Goal: Transaction & Acquisition: Obtain resource

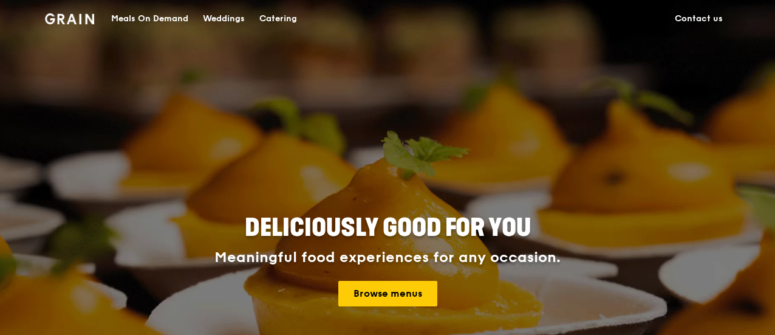
click at [176, 16] on div "Meals On Demand" at bounding box center [149, 19] width 77 height 36
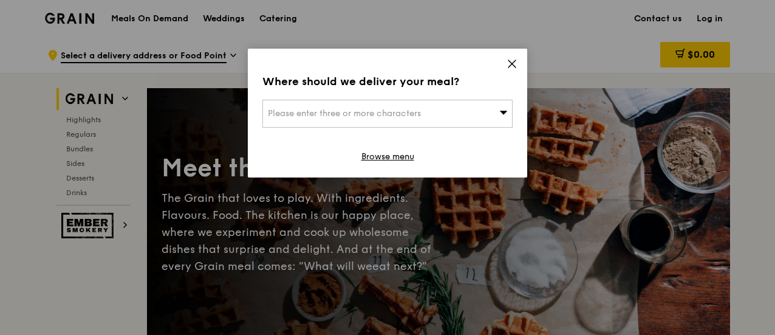
click at [513, 65] on icon at bounding box center [512, 63] width 7 height 7
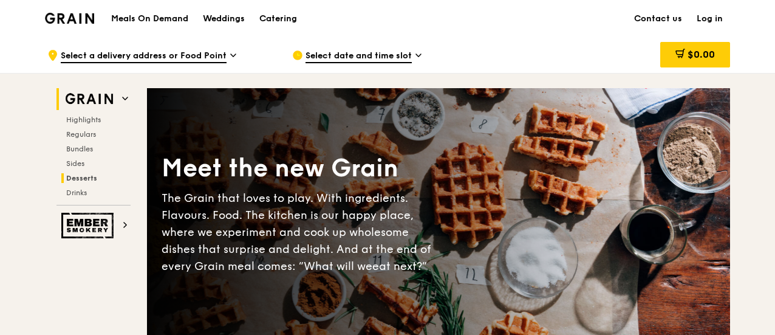
click at [81, 177] on span "Desserts" at bounding box center [81, 178] width 31 height 9
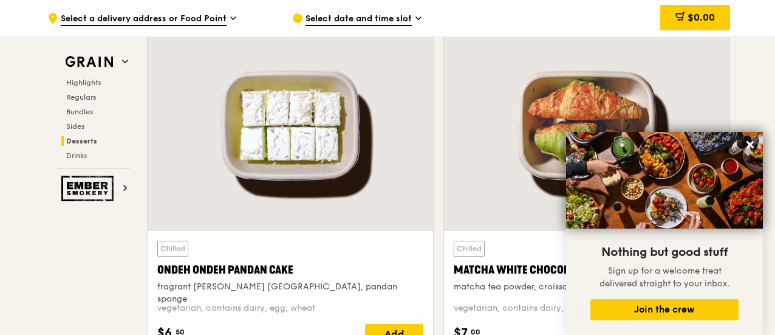
scroll to position [3527, 0]
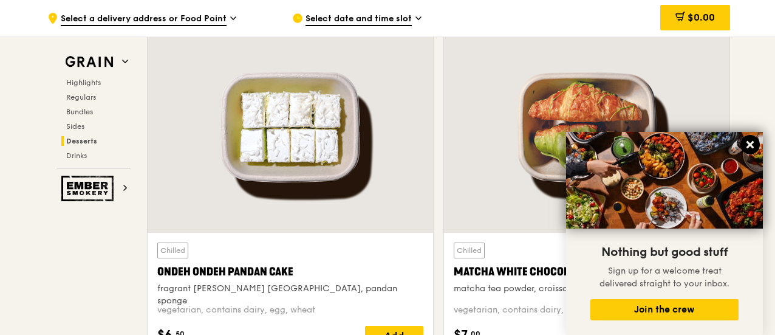
click at [752, 149] on icon at bounding box center [750, 144] width 11 height 11
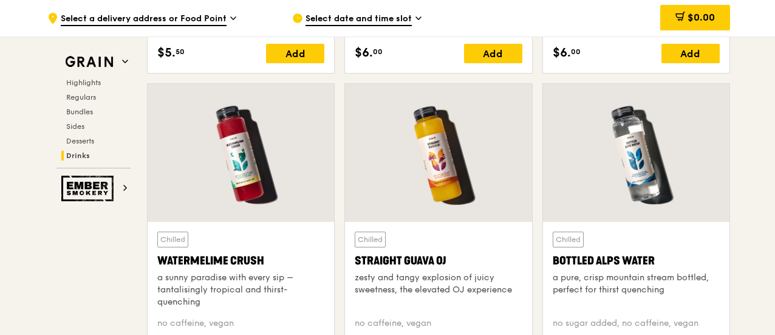
scroll to position [4743, 0]
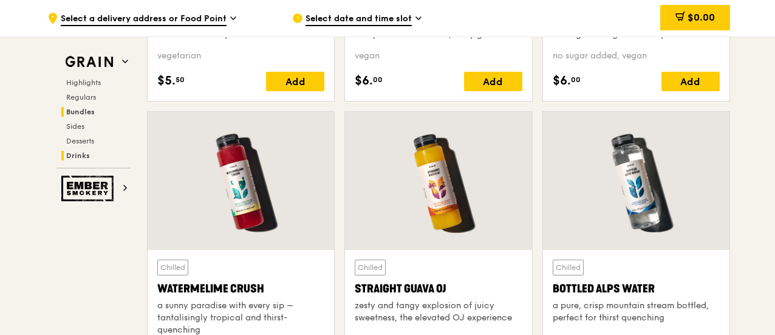
click at [86, 109] on span "Bundles" at bounding box center [80, 112] width 29 height 9
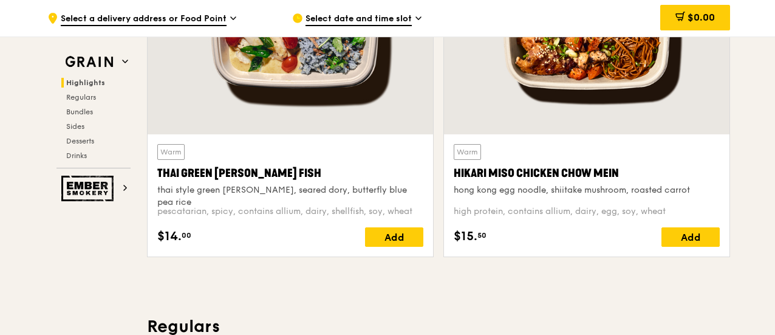
scroll to position [0, 0]
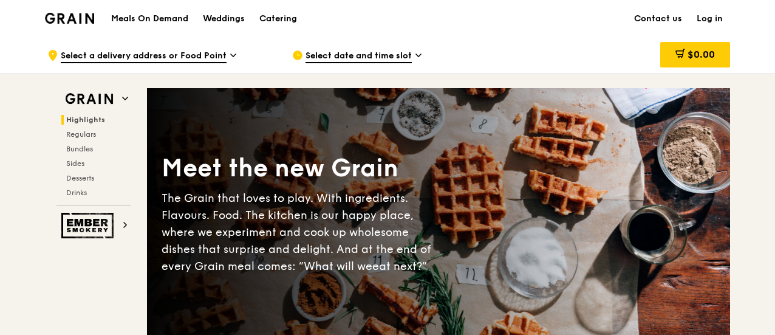
click at [159, 18] on h1 "Meals On Demand" at bounding box center [149, 19] width 77 height 12
click at [279, 19] on div "Catering" at bounding box center [278, 19] width 38 height 36
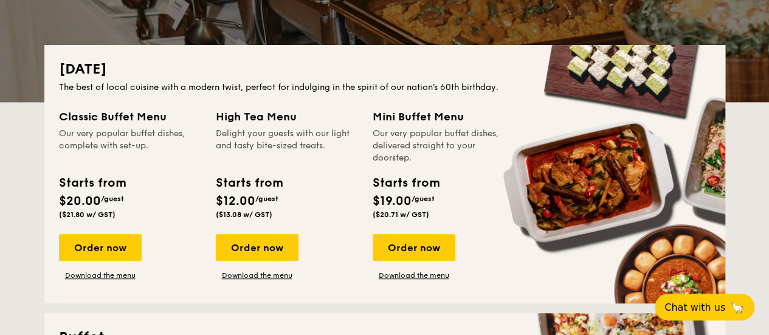
scroll to position [243, 0]
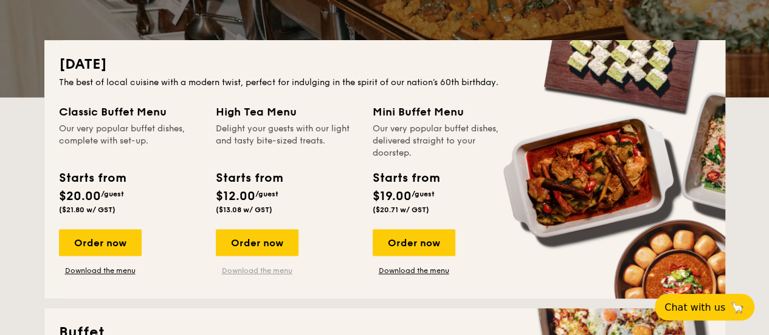
click at [252, 272] on link "Download the menu" at bounding box center [257, 271] width 83 height 10
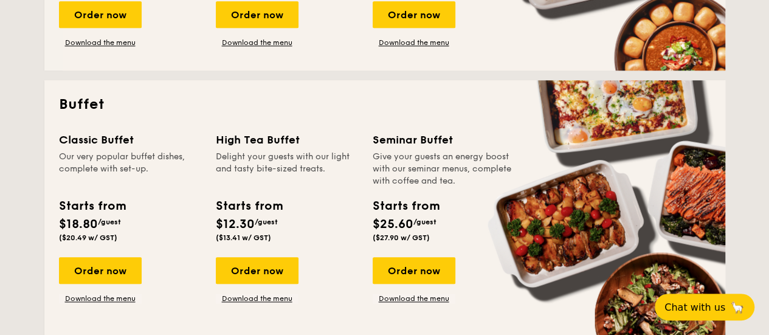
scroll to position [486, 0]
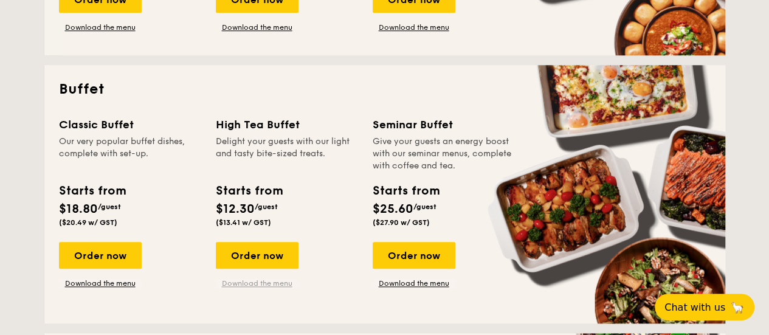
click at [261, 284] on link "Download the menu" at bounding box center [257, 283] width 83 height 10
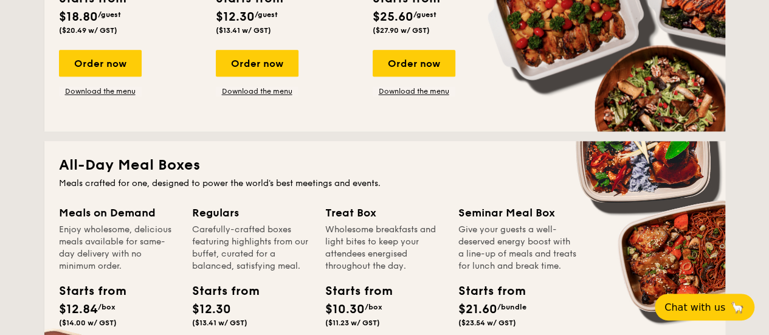
scroll to position [810, 0]
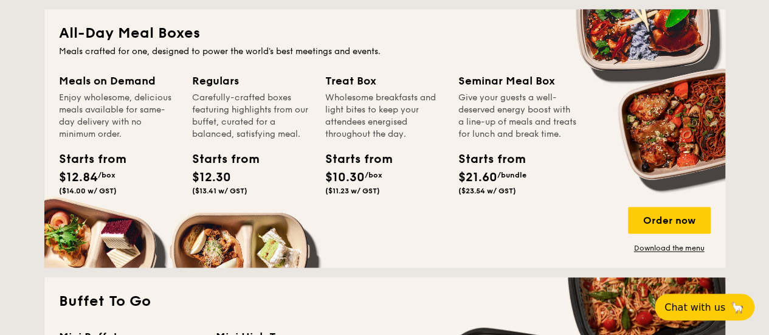
click at [668, 252] on div "All-Day Meal Boxes Meals crafted for one, designed to power the world's best me…" at bounding box center [384, 138] width 681 height 258
click at [673, 250] on link "Download the menu" at bounding box center [669, 248] width 83 height 10
